Goal: Navigation & Orientation: Find specific page/section

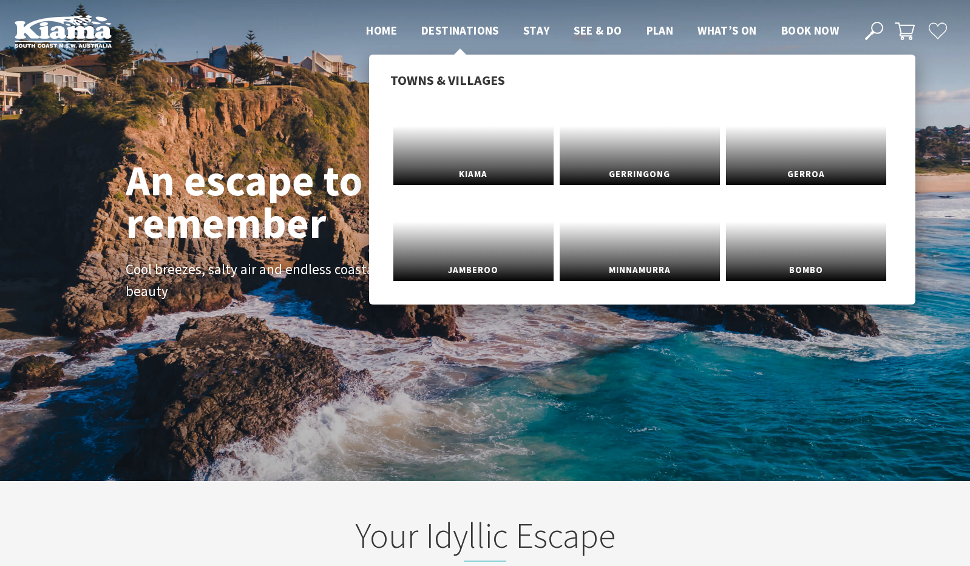
click at [460, 29] on span "Destinations" at bounding box center [460, 30] width 78 height 15
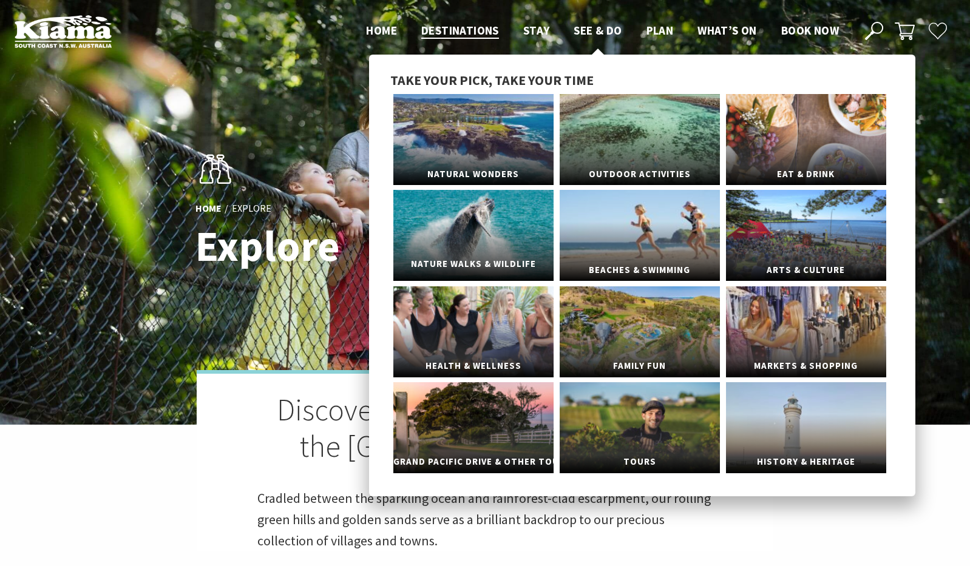
click at [515, 229] on link "Nature Walks & Wildlife" at bounding box center [473, 235] width 160 height 91
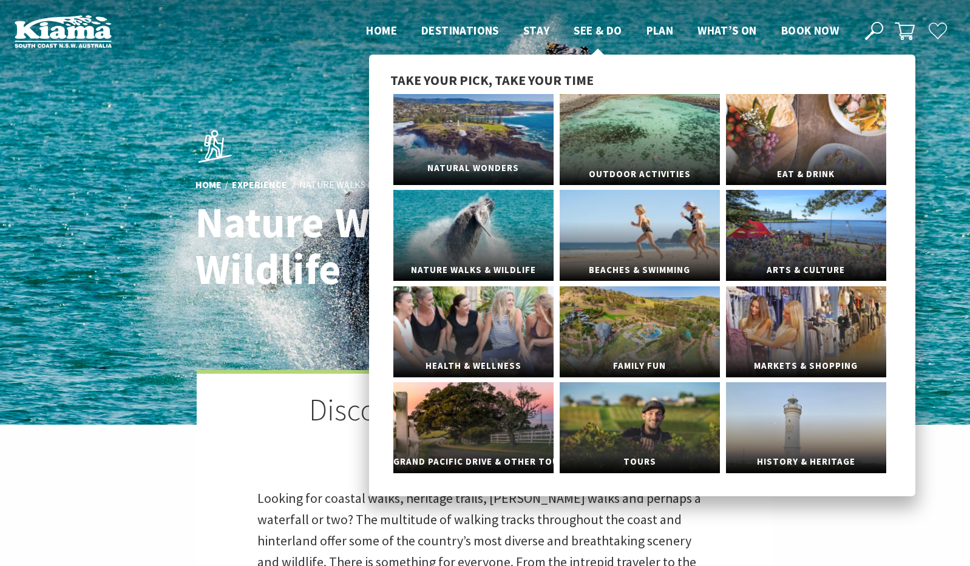
click at [488, 129] on link "Natural Wonders" at bounding box center [473, 139] width 160 height 91
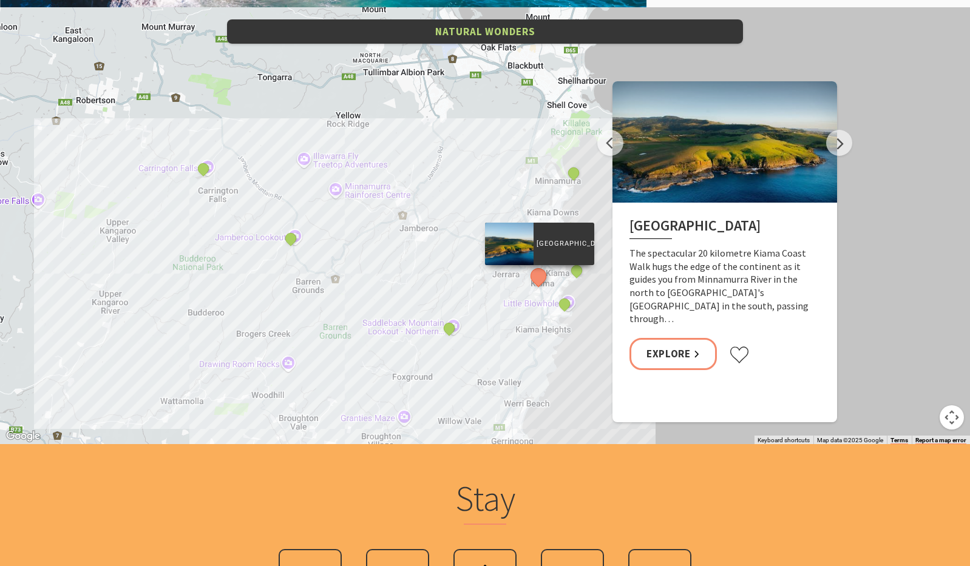
scroll to position [2429, 0]
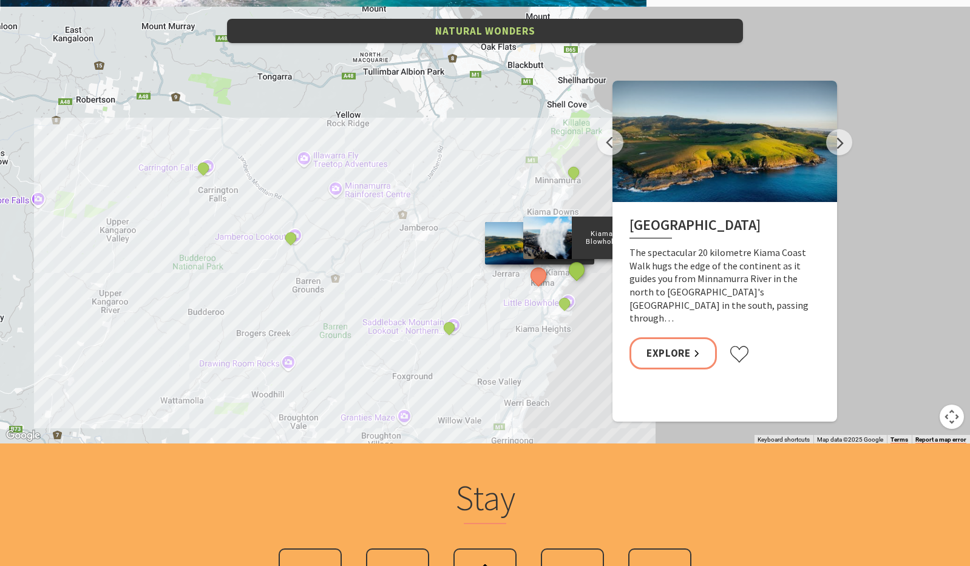
click at [576, 273] on button "See detail about Kiama Blowhole" at bounding box center [576, 270] width 22 height 22
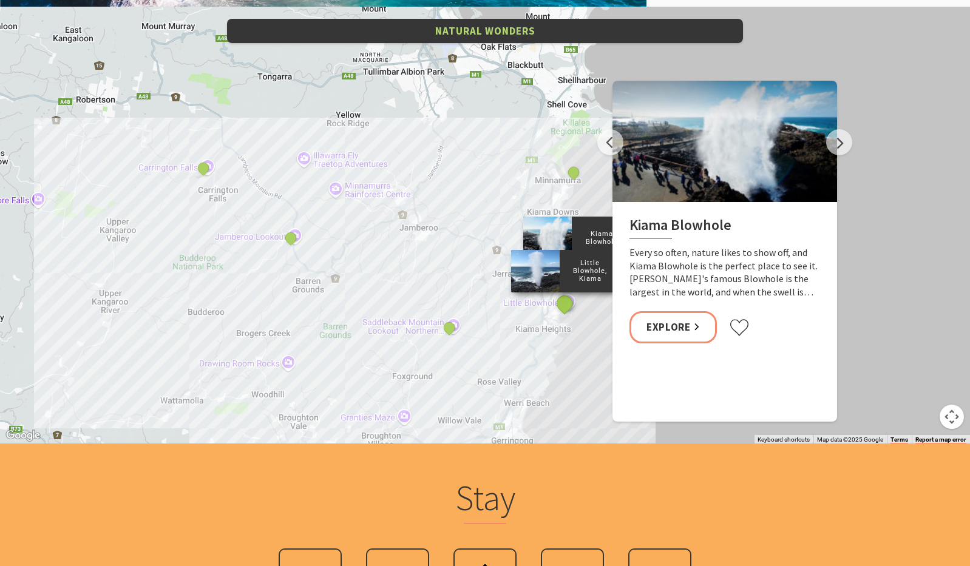
click at [566, 305] on button "See detail about Little Blowhole, Kiama" at bounding box center [565, 304] width 22 height 22
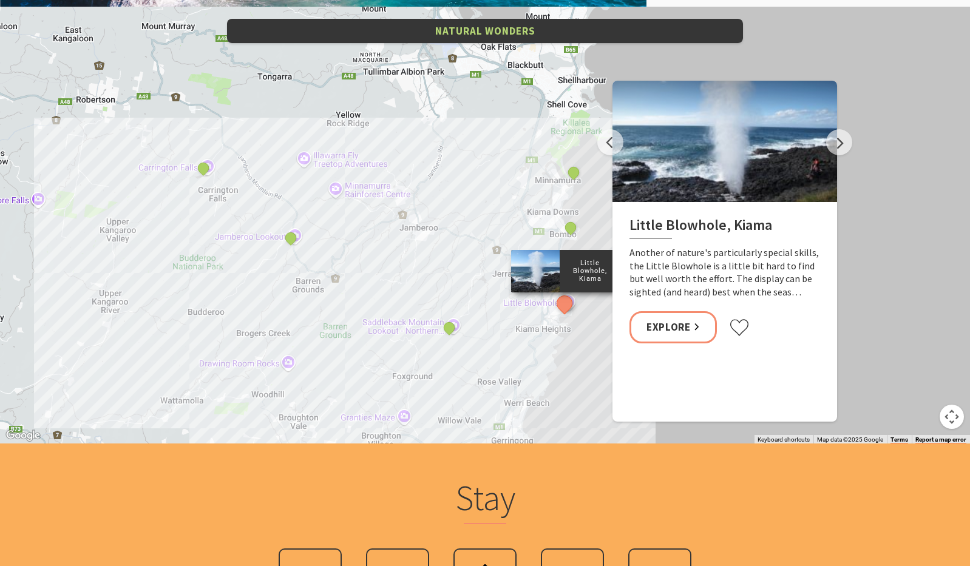
click at [607, 138] on button "Previous" at bounding box center [610, 142] width 26 height 26
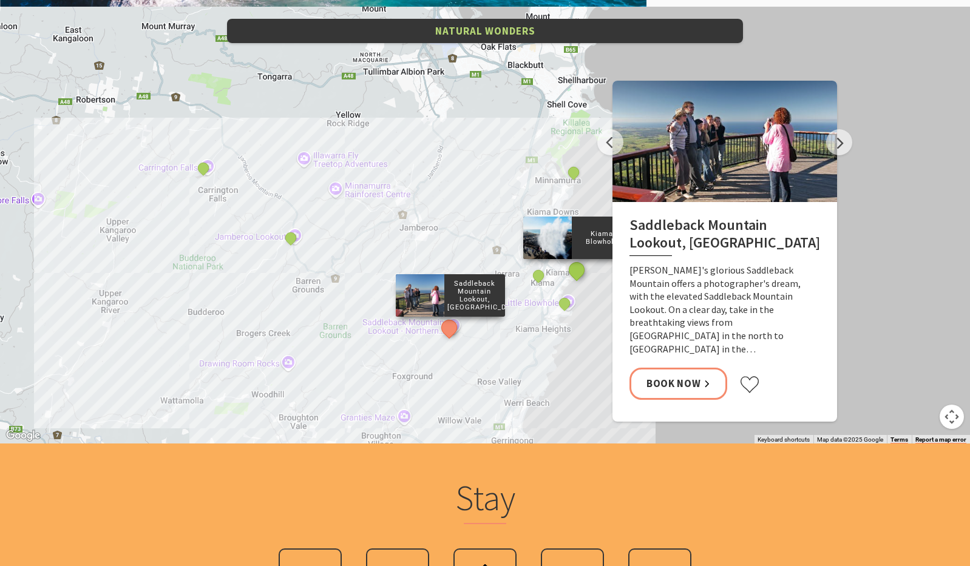
click at [574, 270] on button "See detail about Kiama Blowhole" at bounding box center [576, 270] width 22 height 22
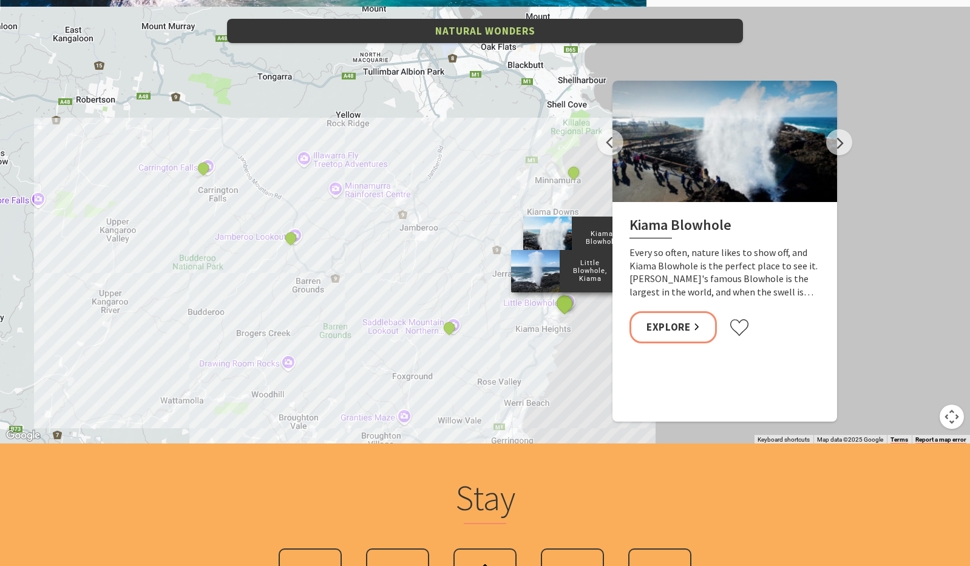
click at [569, 303] on button "See detail about Little Blowhole, Kiama" at bounding box center [565, 304] width 22 height 22
